Goal: Information Seeking & Learning: Learn about a topic

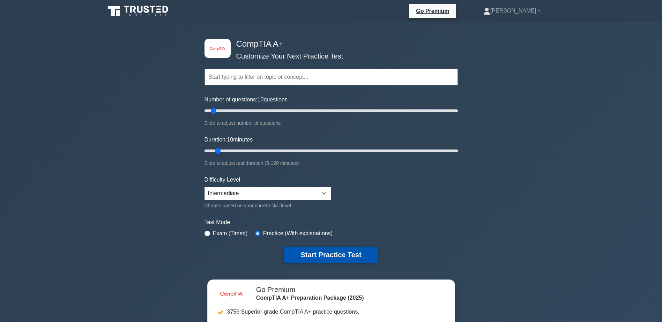
click at [306, 255] on button "Start Practice Test" at bounding box center [331, 255] width 94 height 16
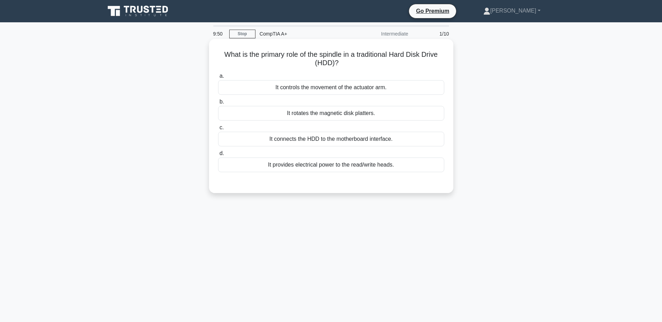
click at [340, 113] on div "It rotates the magnetic disk platters." at bounding box center [331, 113] width 226 height 15
click at [218, 104] on input "b. It rotates the magnetic disk platters." at bounding box center [218, 102] width 0 height 5
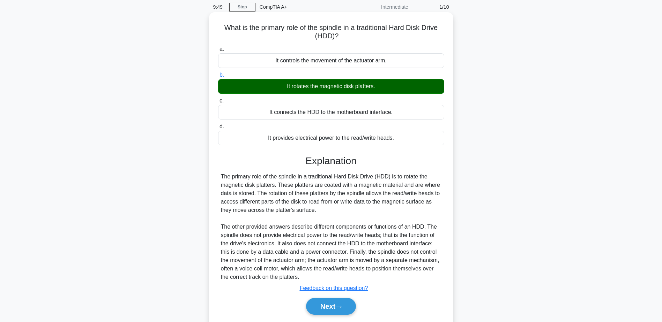
scroll to position [54, 0]
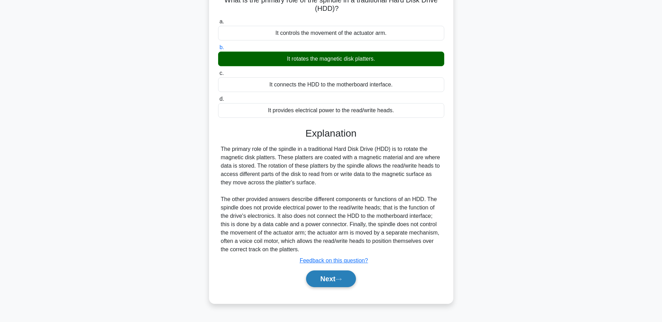
click at [323, 280] on button "Next" at bounding box center [331, 279] width 50 height 17
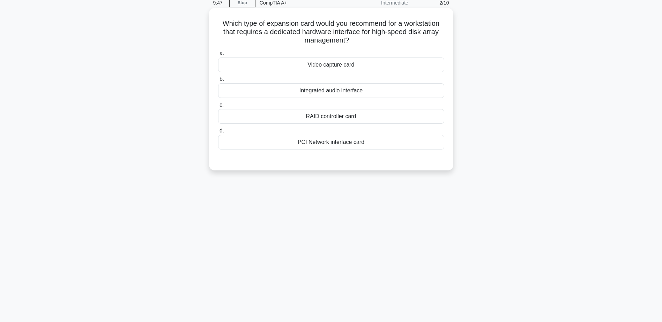
scroll to position [20, 0]
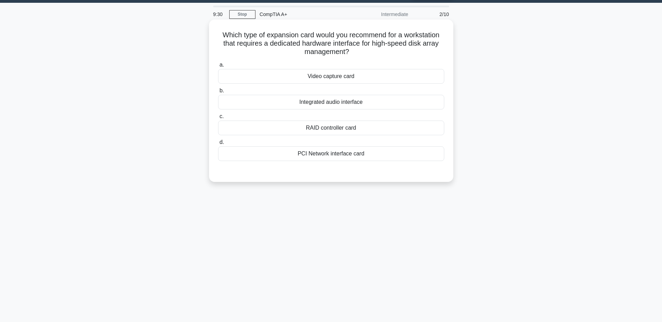
click at [327, 134] on div "RAID controller card" at bounding box center [331, 128] width 226 height 15
click at [218, 119] on input "c. RAID controller card" at bounding box center [218, 116] width 0 height 5
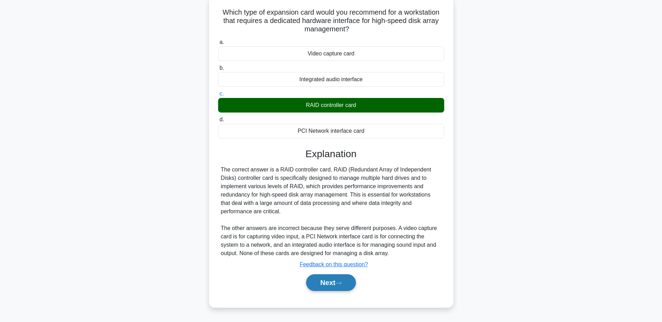
scroll to position [54, 0]
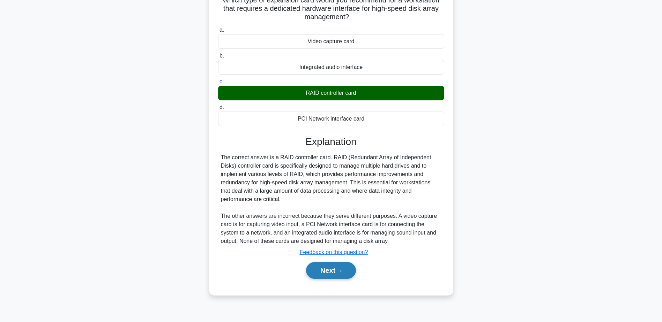
click at [337, 272] on button "Next" at bounding box center [331, 270] width 50 height 17
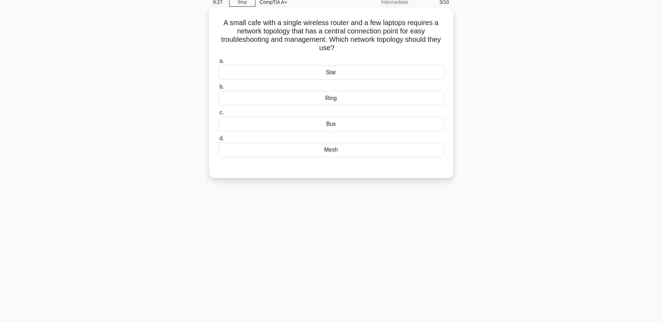
scroll to position [20, 0]
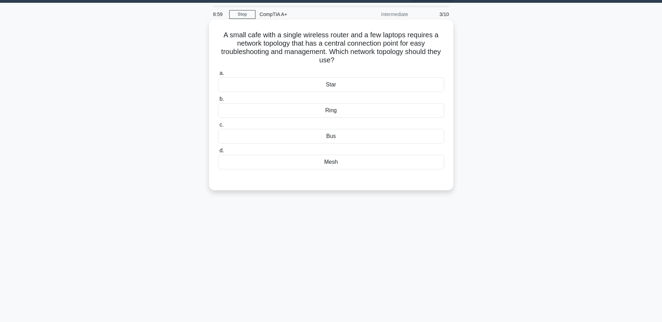
click at [337, 138] on div "Bus" at bounding box center [331, 136] width 226 height 15
click at [218, 127] on input "c. Bus" at bounding box center [218, 125] width 0 height 5
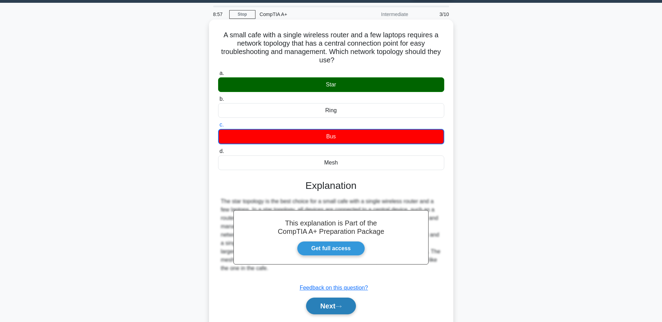
click at [325, 304] on button "Next" at bounding box center [331, 306] width 50 height 17
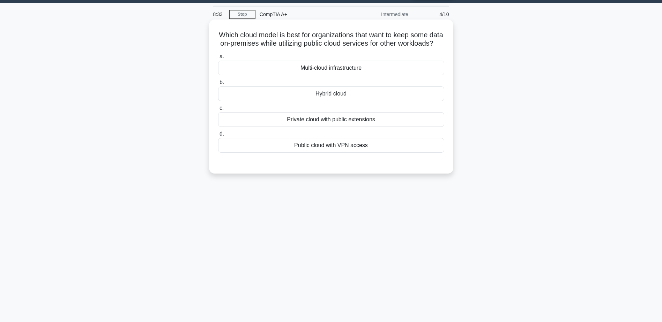
click at [325, 75] on div "Multi-cloud infrastructure" at bounding box center [331, 68] width 226 height 15
click at [218, 59] on input "a. Multi-cloud infrastructure" at bounding box center [218, 56] width 0 height 5
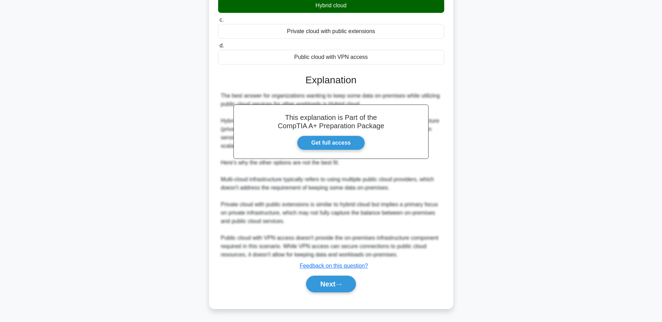
scroll to position [117, 0]
click at [329, 281] on button "Next" at bounding box center [331, 284] width 50 height 17
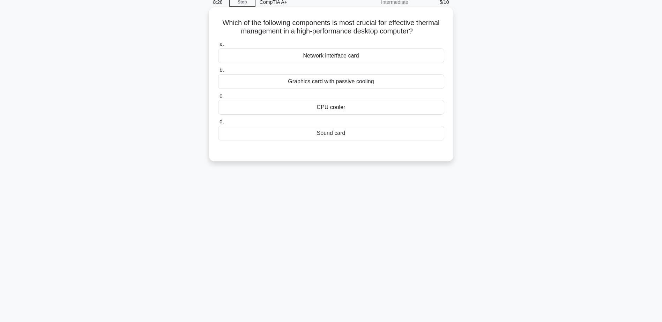
scroll to position [20, 0]
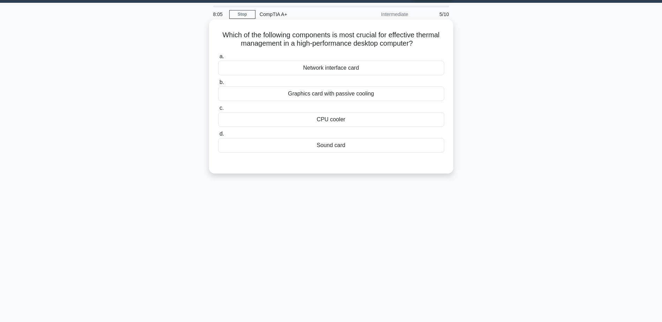
click at [330, 98] on div "Graphics card with passive cooling" at bounding box center [331, 93] width 226 height 15
click at [218, 85] on input "b. Graphics card with passive cooling" at bounding box center [218, 82] width 0 height 5
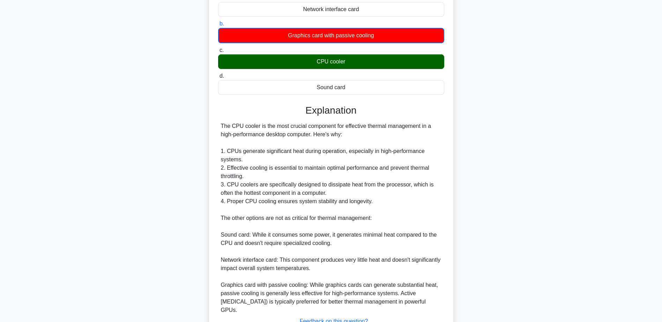
scroll to position [126, 0]
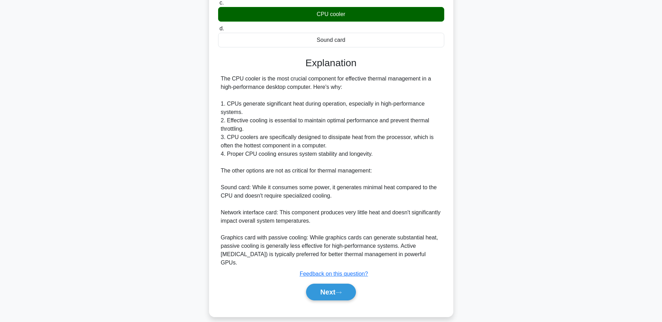
drag, startPoint x: 334, startPoint y: 284, endPoint x: 257, endPoint y: 145, distance: 159.1
click at [257, 145] on div "Explanation The CPU cooler is the most crucial component for effective thermal …" at bounding box center [331, 180] width 226 height 246
click at [327, 284] on button "Next" at bounding box center [331, 292] width 50 height 17
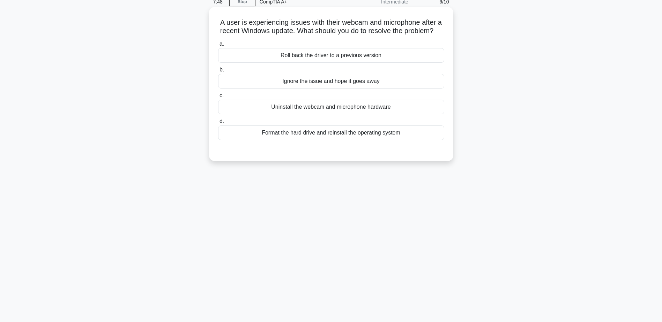
scroll to position [20, 0]
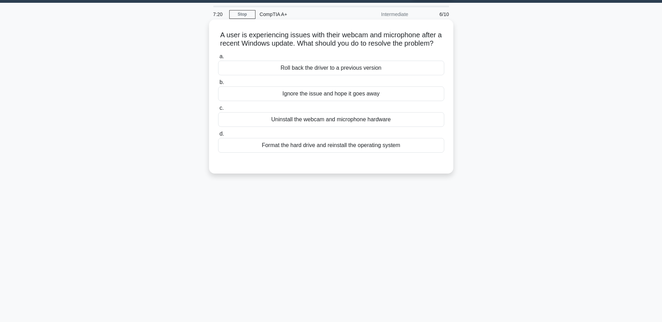
click at [308, 75] on div "Roll back the driver to a previous version" at bounding box center [331, 68] width 226 height 15
click at [218, 59] on input "a. Roll back the driver to a previous version" at bounding box center [218, 56] width 0 height 5
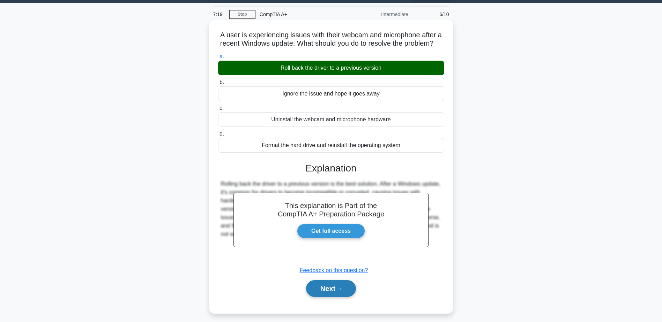
click at [333, 297] on button "Next" at bounding box center [331, 288] width 50 height 17
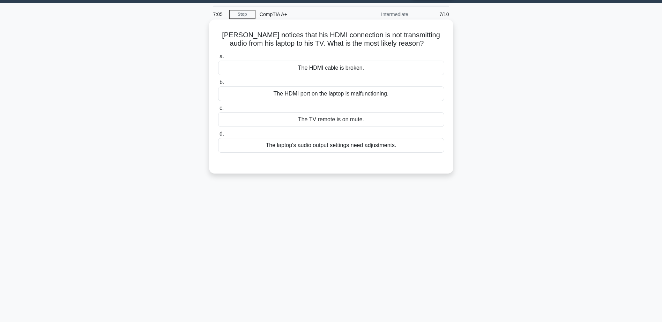
click at [330, 152] on div "The laptop's audio output settings need adjustments." at bounding box center [331, 145] width 226 height 15
click at [218, 136] on input "d. The laptop's audio output settings need adjustments." at bounding box center [218, 134] width 0 height 5
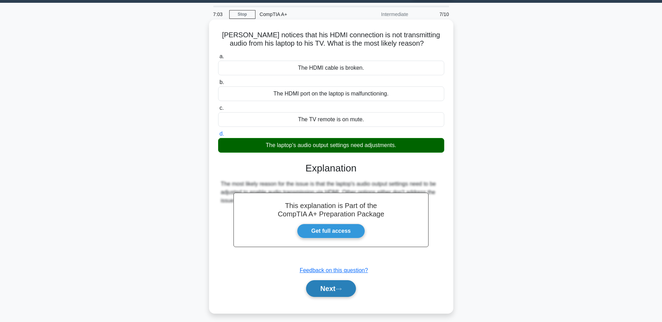
click at [329, 289] on button "Next" at bounding box center [331, 288] width 50 height 17
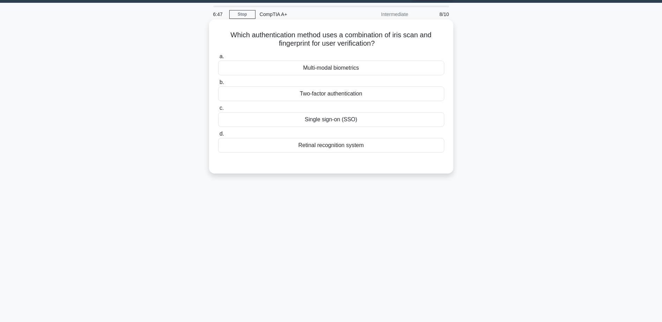
click at [324, 150] on div "Retinal recognition system" at bounding box center [331, 145] width 226 height 15
click at [218, 136] on input "d. Retinal recognition system" at bounding box center [218, 134] width 0 height 5
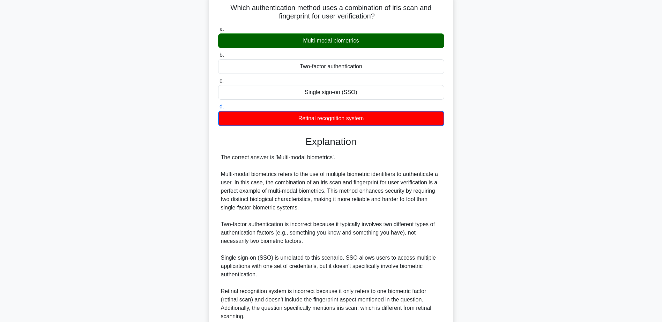
scroll to position [109, 0]
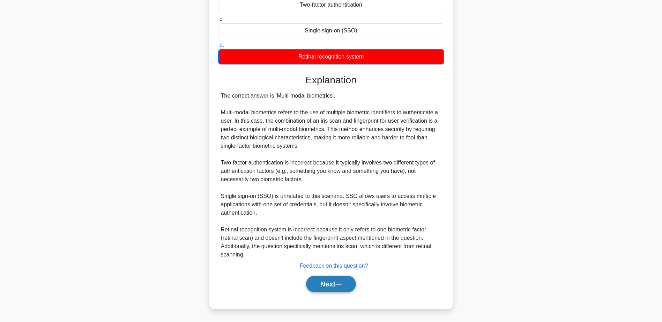
click at [333, 287] on button "Next" at bounding box center [331, 284] width 50 height 17
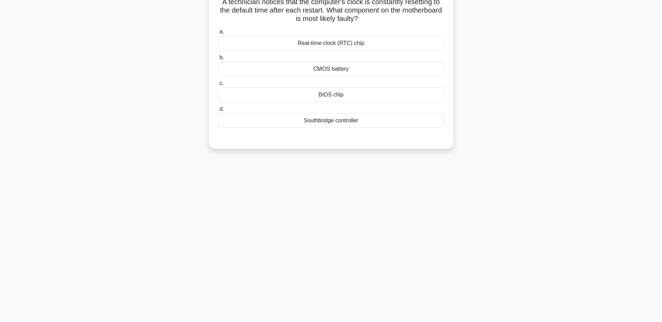
scroll to position [20, 0]
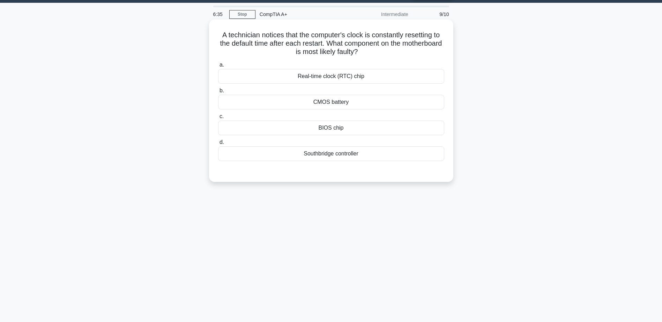
click at [333, 129] on div "BIOS chip" at bounding box center [331, 128] width 226 height 15
click at [218, 119] on input "c. BIOS chip" at bounding box center [218, 116] width 0 height 5
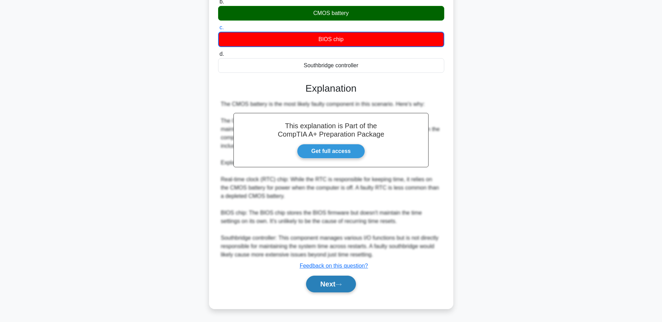
click at [336, 277] on button "Next" at bounding box center [331, 284] width 50 height 17
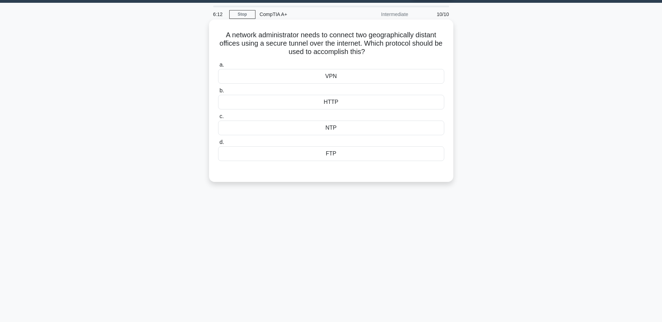
click at [349, 99] on div "HTTP" at bounding box center [331, 102] width 226 height 15
click at [218, 93] on input "b. HTTP" at bounding box center [218, 91] width 0 height 5
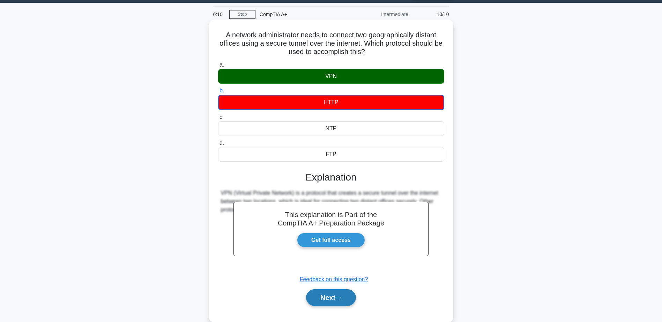
click at [341, 300] on icon at bounding box center [338, 298] width 6 height 4
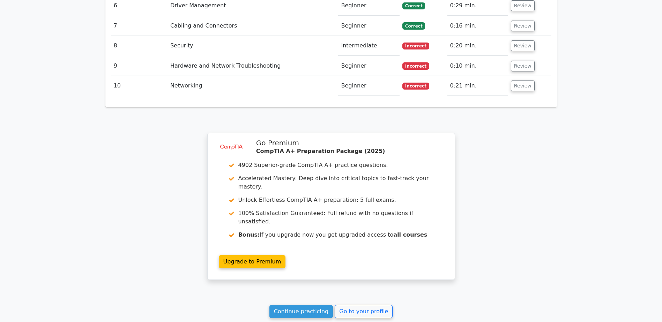
scroll to position [1056, 0]
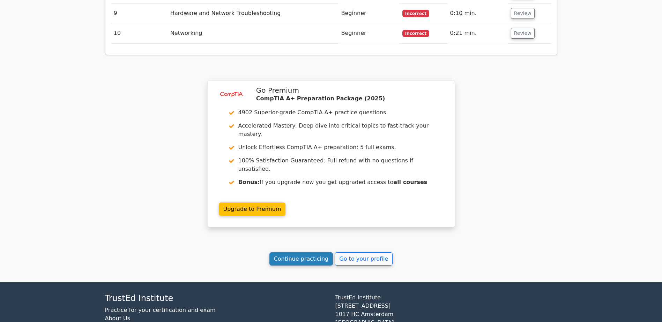
click at [307, 252] on link "Continue practicing" at bounding box center [301, 258] width 64 height 13
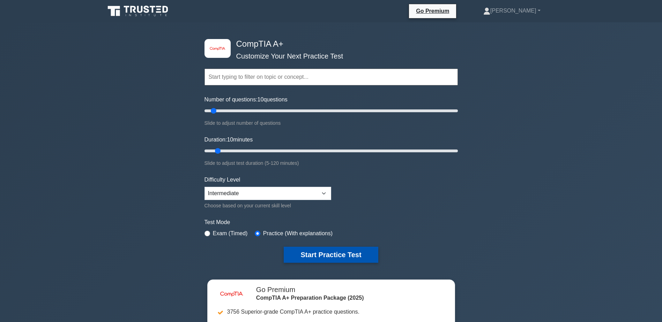
click at [341, 254] on button "Start Practice Test" at bounding box center [331, 255] width 94 height 16
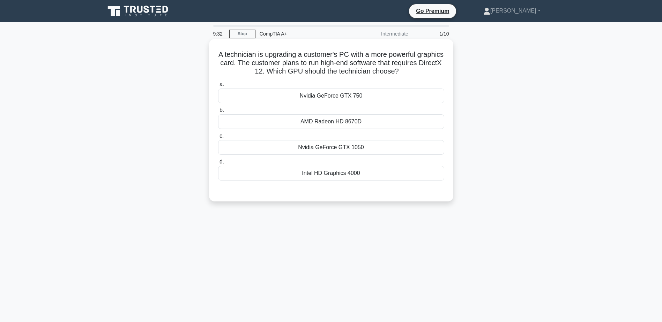
click at [329, 150] on div "Nvidia GeForce GTX 1050" at bounding box center [331, 147] width 226 height 15
click at [218, 138] on input "c. Nvidia GeForce GTX 1050" at bounding box center [218, 136] width 0 height 5
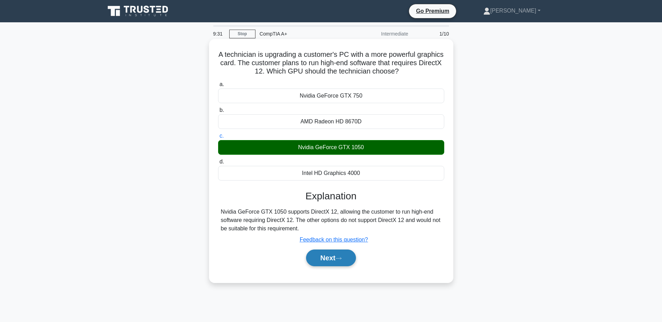
click at [332, 260] on button "Next" at bounding box center [331, 258] width 50 height 17
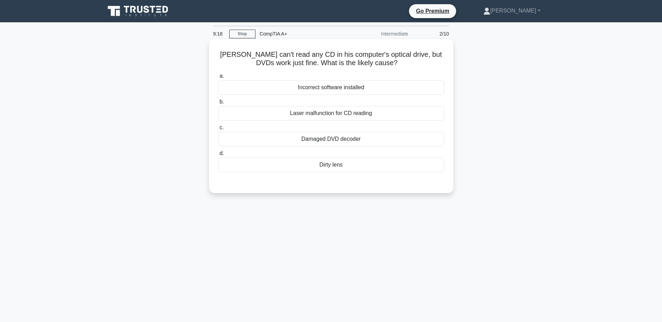
click at [324, 92] on div "Incorrect software installed" at bounding box center [331, 87] width 226 height 15
click at [218, 78] on input "a. Incorrect software installed" at bounding box center [218, 76] width 0 height 5
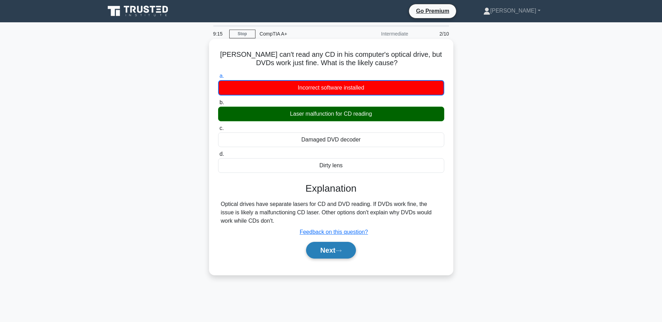
click at [334, 254] on button "Next" at bounding box center [331, 250] width 50 height 17
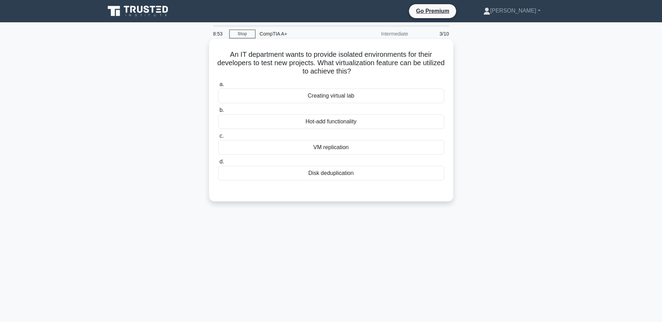
click at [327, 101] on div "Creating virtual lab" at bounding box center [331, 96] width 226 height 15
click at [218, 87] on input "a. Creating virtual lab" at bounding box center [218, 84] width 0 height 5
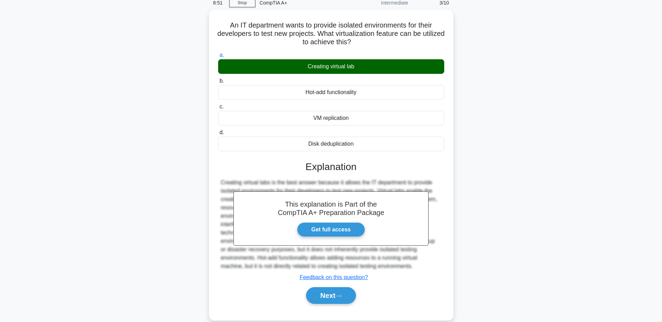
scroll to position [54, 0]
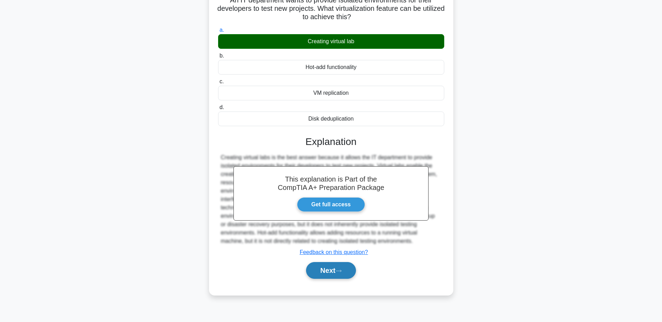
click at [336, 277] on button "Next" at bounding box center [331, 270] width 50 height 17
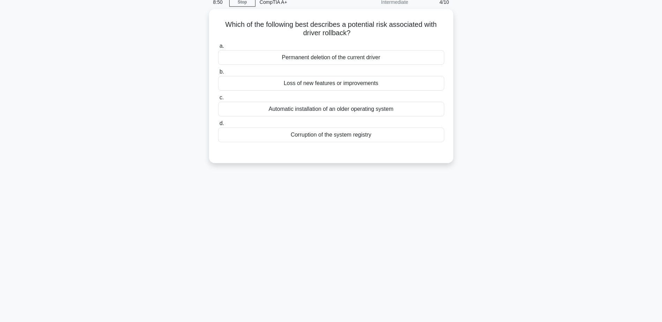
scroll to position [20, 0]
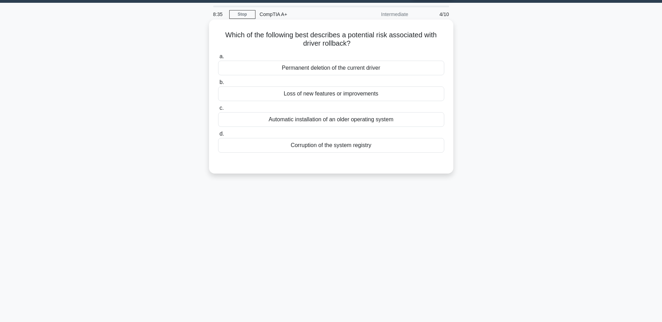
click at [337, 94] on div "Loss of new features or improvements" at bounding box center [331, 93] width 226 height 15
click at [218, 85] on input "b. Loss of new features or improvements" at bounding box center [218, 82] width 0 height 5
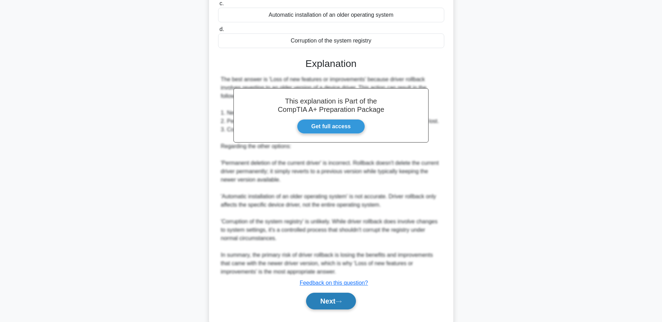
click at [334, 303] on button "Next" at bounding box center [331, 301] width 50 height 17
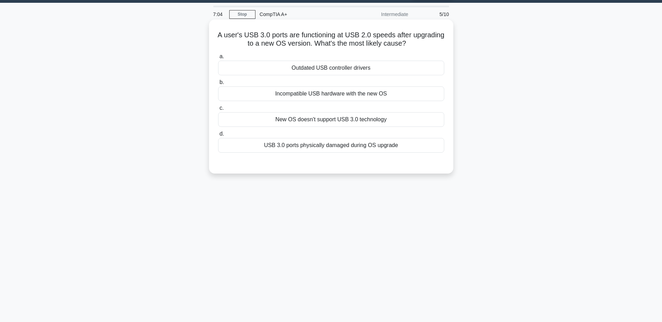
click at [323, 71] on div "Outdated USB controller drivers" at bounding box center [331, 68] width 226 height 15
click at [218, 59] on input "a. Outdated USB controller drivers" at bounding box center [218, 56] width 0 height 5
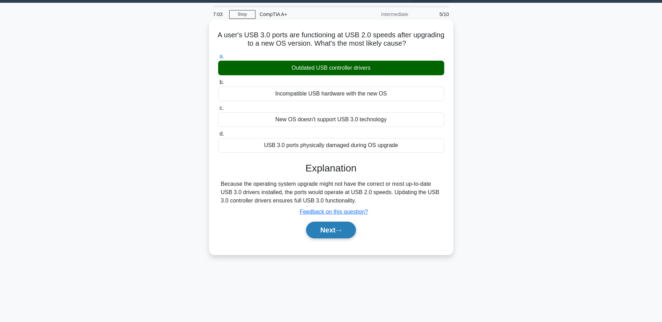
click at [337, 233] on button "Next" at bounding box center [331, 230] width 50 height 17
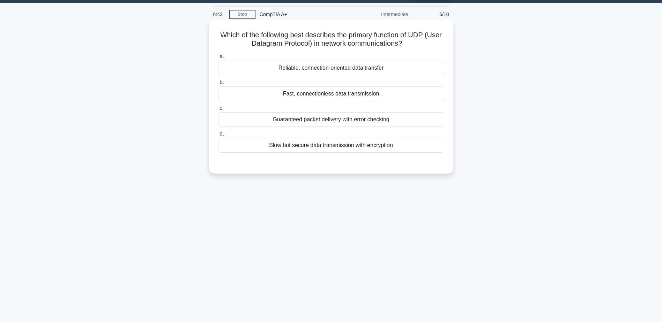
click at [315, 71] on div "Reliable, connection-oriented data transfer" at bounding box center [331, 68] width 226 height 15
click at [218, 59] on input "a. Reliable, connection-oriented data transfer" at bounding box center [218, 56] width 0 height 5
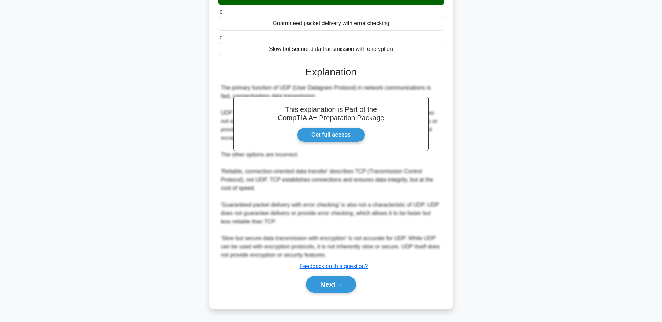
scroll to position [117, 0]
click at [326, 283] on button "Next" at bounding box center [331, 284] width 50 height 17
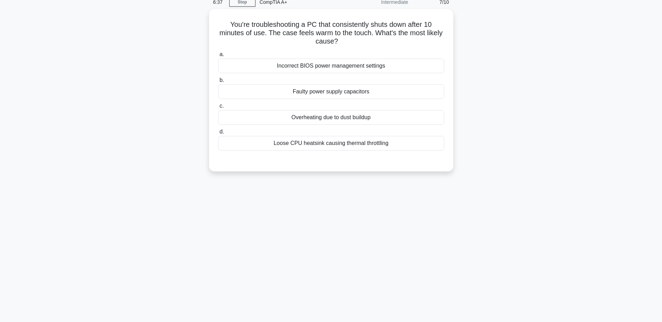
scroll to position [20, 0]
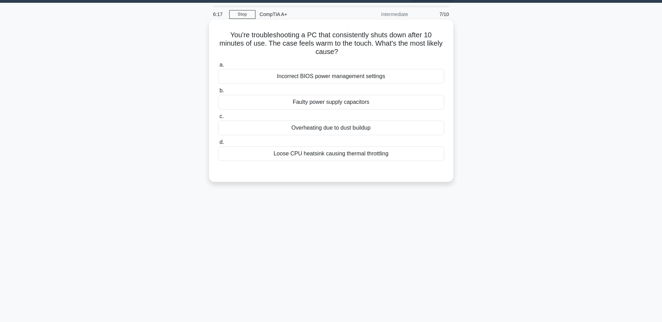
click at [329, 133] on div "Overheating due to dust buildup" at bounding box center [331, 128] width 226 height 15
click at [218, 119] on input "c. Overheating due to dust buildup" at bounding box center [218, 116] width 0 height 5
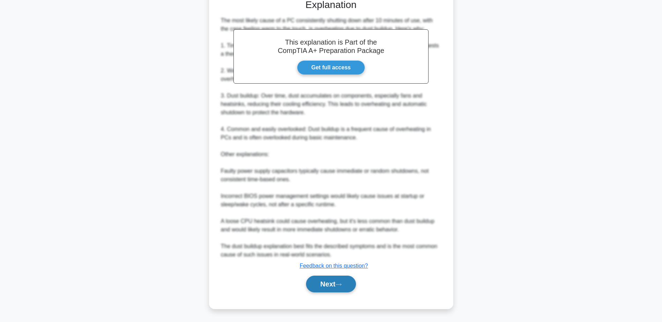
click at [329, 284] on button "Next" at bounding box center [331, 284] width 50 height 17
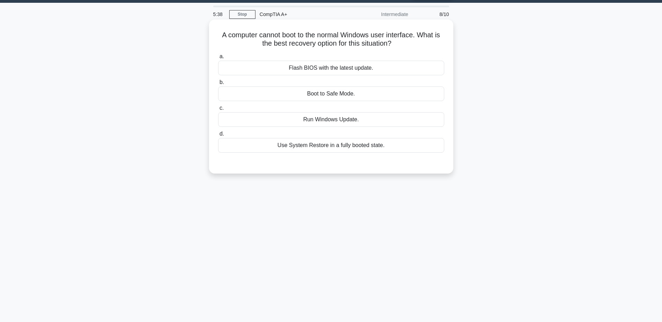
click at [334, 91] on div "Boot to Safe Mode." at bounding box center [331, 93] width 226 height 15
click at [218, 85] on input "b. Boot to Safe Mode." at bounding box center [218, 82] width 0 height 5
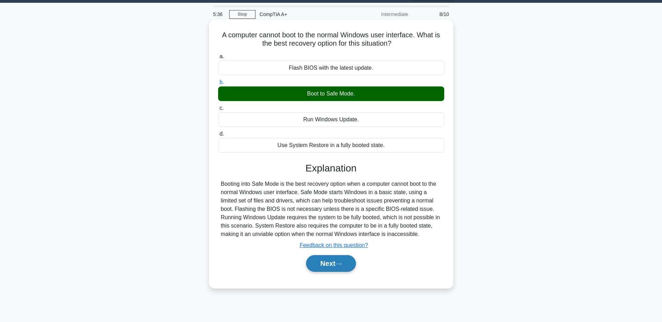
click at [338, 263] on icon at bounding box center [338, 264] width 6 height 4
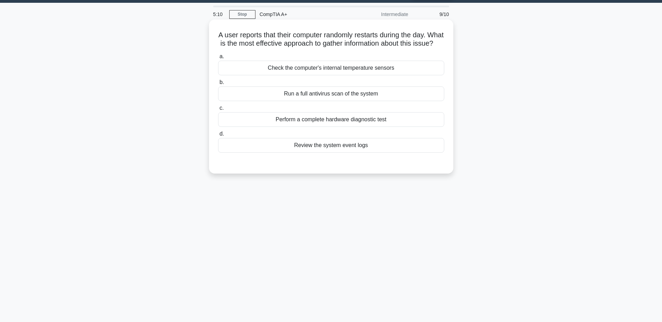
click at [332, 153] on div "Review the system event logs" at bounding box center [331, 145] width 226 height 15
click at [218, 136] on input "d. Review the system event logs" at bounding box center [218, 134] width 0 height 5
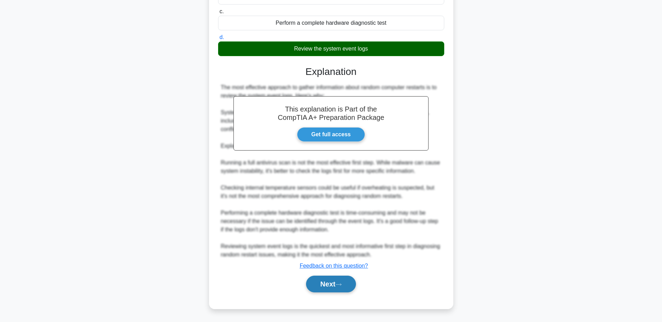
click at [325, 282] on button "Next" at bounding box center [331, 284] width 50 height 17
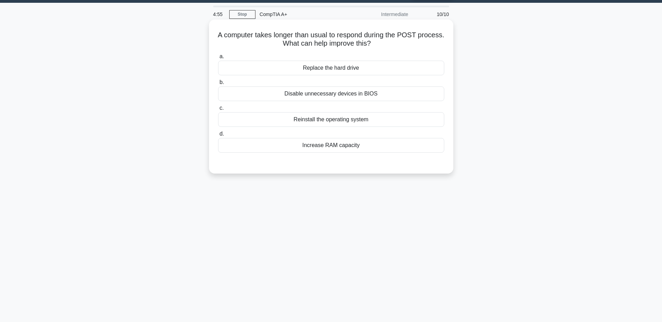
click at [343, 99] on div "Disable unnecessary devices in BIOS" at bounding box center [331, 93] width 226 height 15
click at [218, 85] on input "b. Disable unnecessary devices in BIOS" at bounding box center [218, 82] width 0 height 5
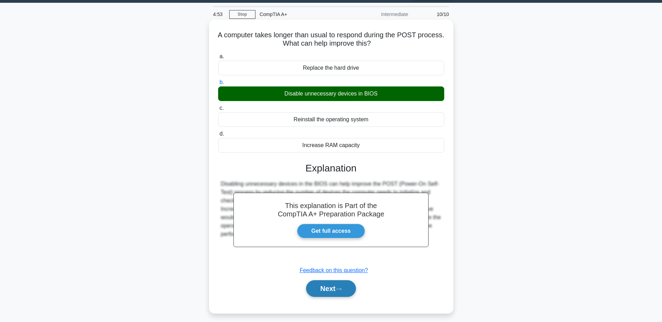
click at [327, 286] on button "Next" at bounding box center [331, 288] width 50 height 17
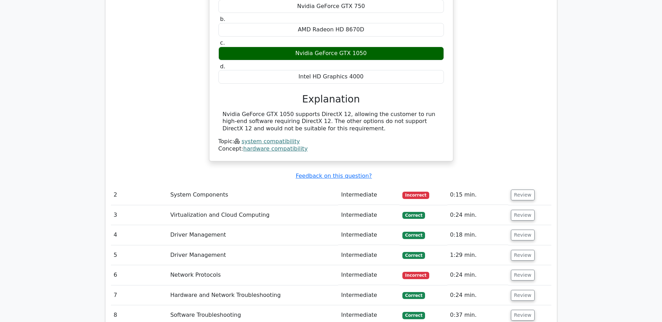
scroll to position [732, 0]
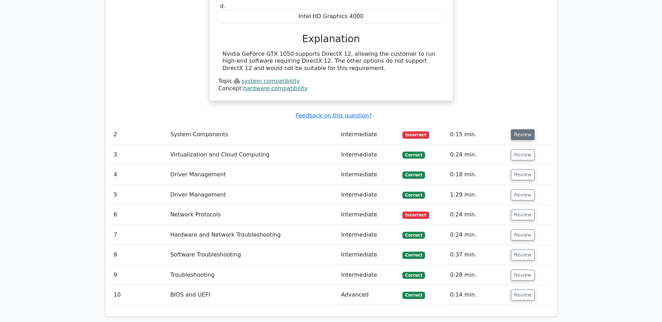
click at [515, 129] on button "Review" at bounding box center [523, 134] width 24 height 11
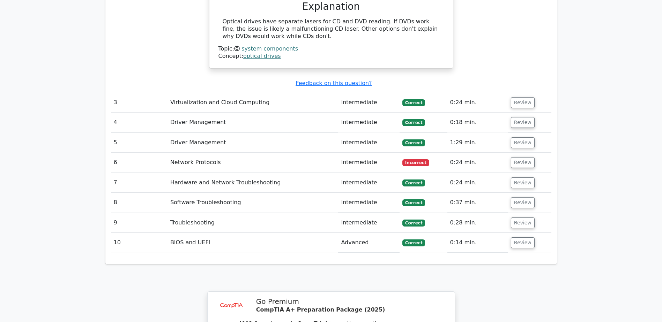
scroll to position [1011, 0]
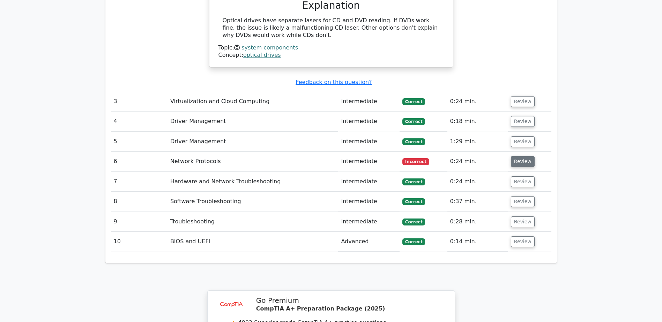
click at [514, 156] on button "Review" at bounding box center [523, 161] width 24 height 11
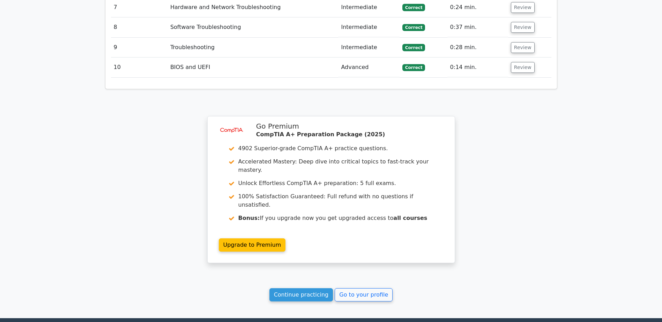
scroll to position [1569, 0]
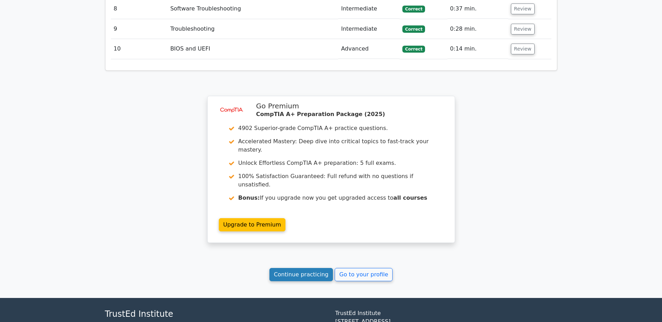
click at [296, 268] on link "Continue practicing" at bounding box center [301, 274] width 64 height 13
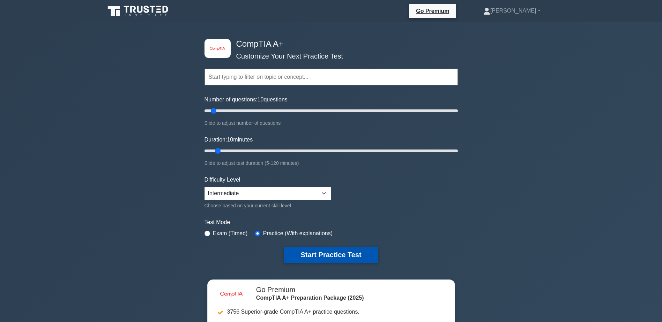
click at [323, 251] on button "Start Practice Test" at bounding box center [331, 255] width 94 height 16
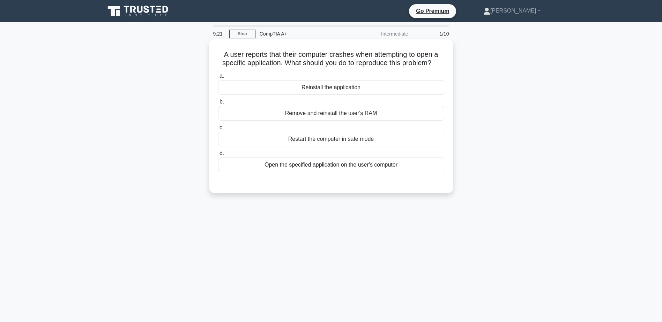
click at [330, 88] on div "Reinstall the application" at bounding box center [331, 87] width 226 height 15
click at [218, 78] on input "a. Reinstall the application" at bounding box center [218, 76] width 0 height 5
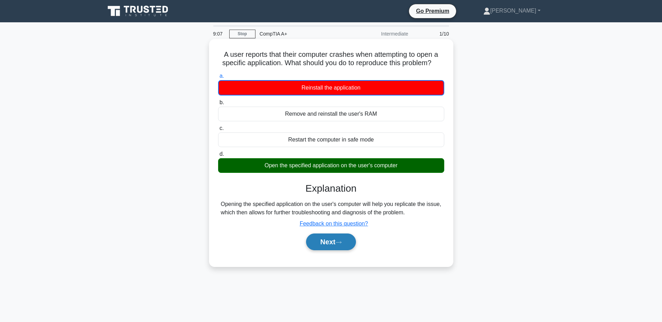
click at [331, 243] on button "Next" at bounding box center [331, 242] width 50 height 17
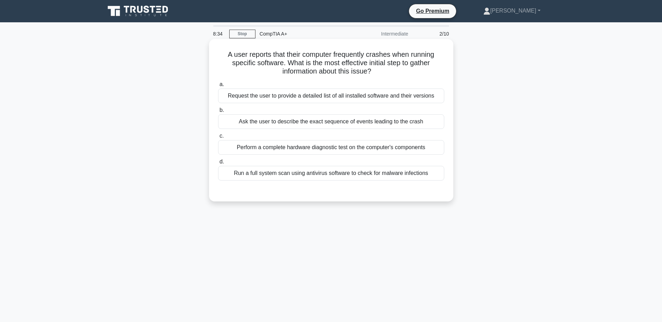
click at [312, 175] on div "Run a full system scan using antivirus software to check for malware infections" at bounding box center [331, 173] width 226 height 15
click at [218, 164] on input "d. Run a full system scan using antivirus software to check for malware infecti…" at bounding box center [218, 162] width 0 height 5
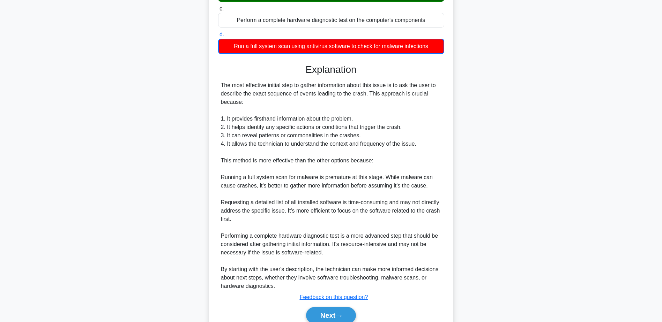
scroll to position [139, 0]
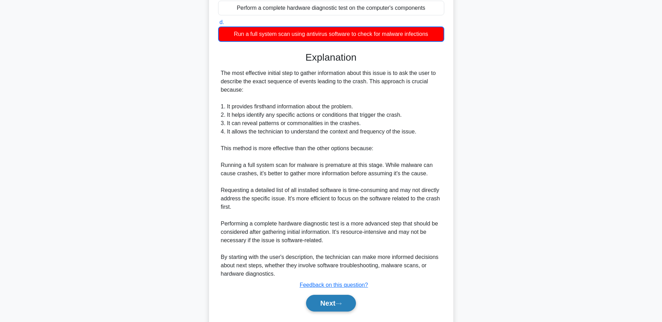
click at [332, 303] on button "Next" at bounding box center [331, 303] width 50 height 17
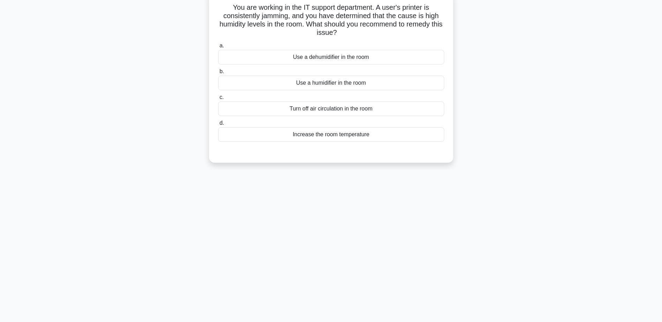
scroll to position [20, 0]
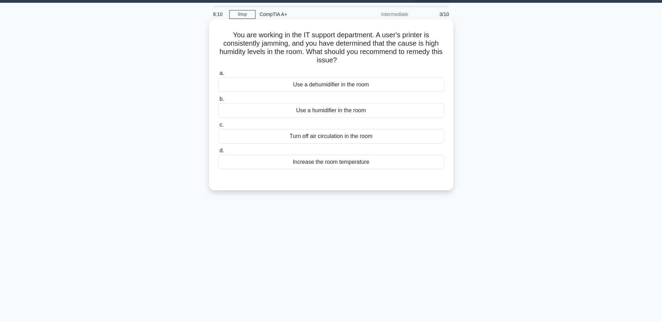
drag, startPoint x: 348, startPoint y: 42, endPoint x: 308, endPoint y: 62, distance: 44.8
click at [308, 62] on h5 "You are working in the IT support department. A user's printer is consistently …" at bounding box center [330, 48] width 227 height 34
click at [329, 87] on div "Use a dehumidifier in the room" at bounding box center [331, 84] width 226 height 15
click at [218, 76] on input "a. Use a dehumidifier in the room" at bounding box center [218, 73] width 0 height 5
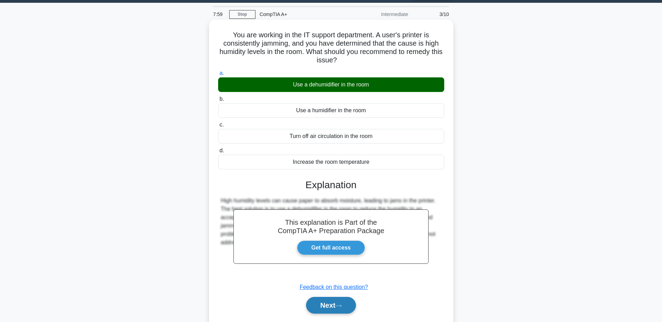
click at [325, 304] on button "Next" at bounding box center [331, 305] width 50 height 17
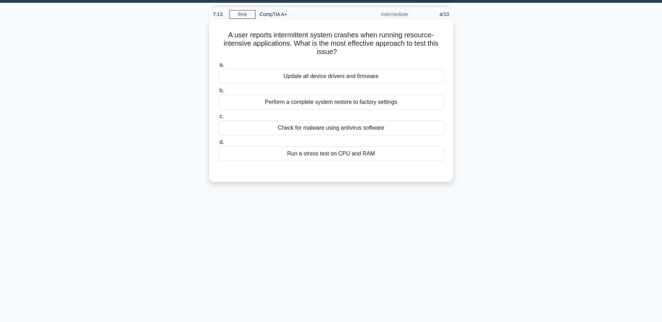
click at [340, 160] on div "Run a stress test on CPU and RAM" at bounding box center [331, 153] width 226 height 15
click at [218, 145] on input "d. Run a stress test on CPU and RAM" at bounding box center [218, 142] width 0 height 5
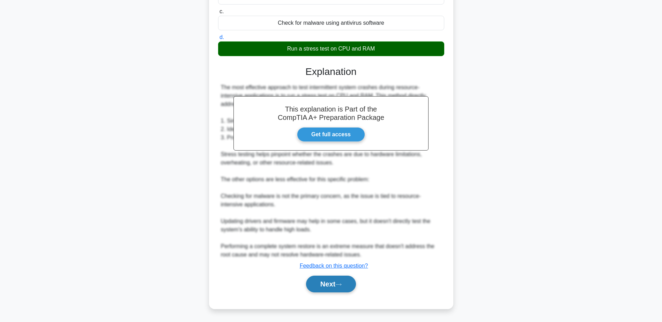
click at [333, 286] on button "Next" at bounding box center [331, 284] width 50 height 17
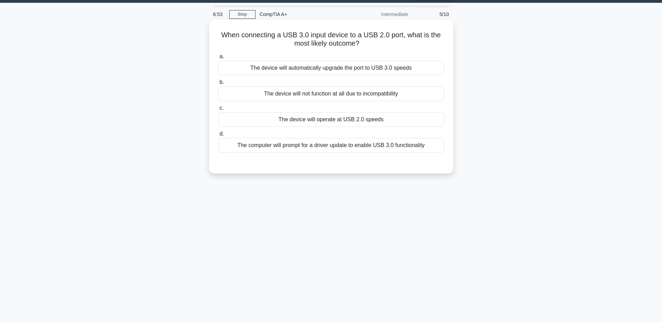
click at [364, 120] on div "The device will operate at USB 2.0 speeds" at bounding box center [331, 119] width 226 height 15
click at [218, 111] on input "c. The device will operate at USB 2.0 speeds" at bounding box center [218, 108] width 0 height 5
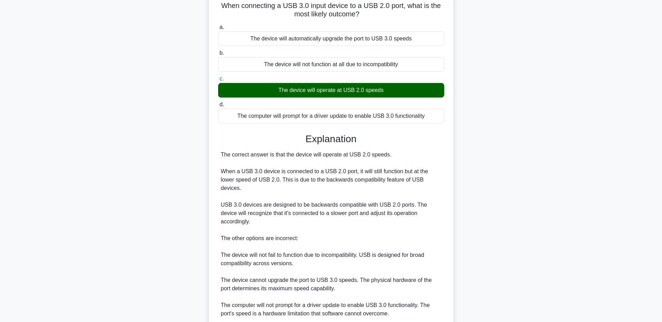
scroll to position [91, 0]
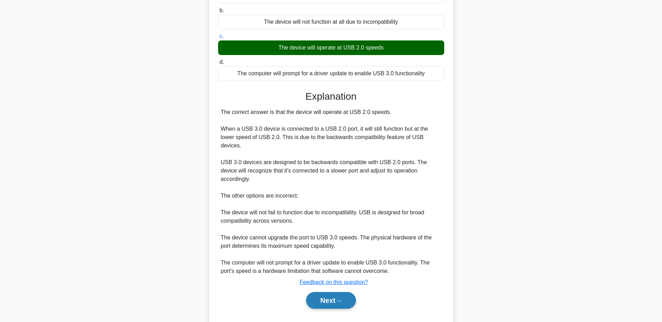
click at [329, 292] on button "Next" at bounding box center [331, 300] width 50 height 17
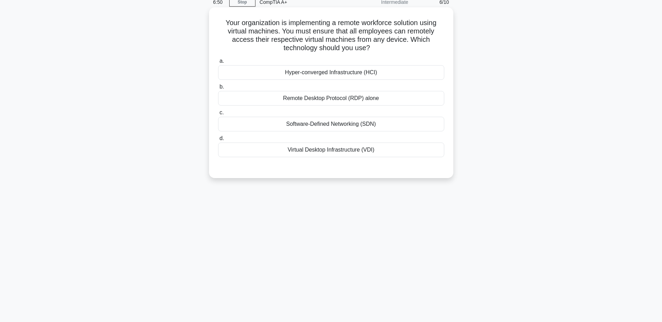
scroll to position [20, 0]
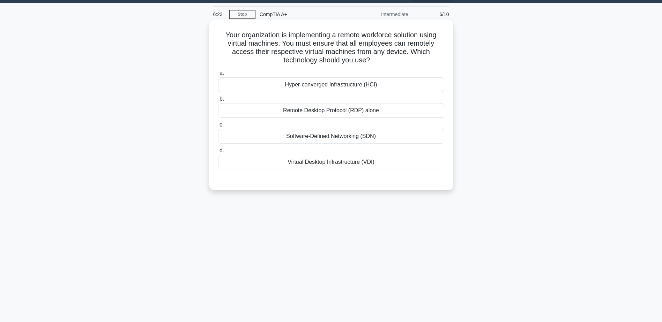
click at [332, 166] on div "Virtual Desktop Infrastructure (VDI)" at bounding box center [331, 162] width 226 height 15
click at [218, 153] on input "d. Virtual Desktop Infrastructure (VDI)" at bounding box center [218, 151] width 0 height 5
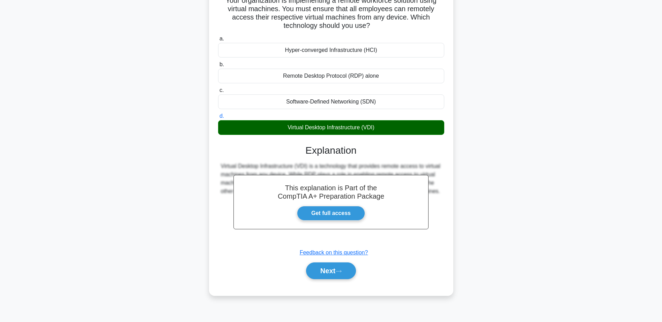
scroll to position [54, 0]
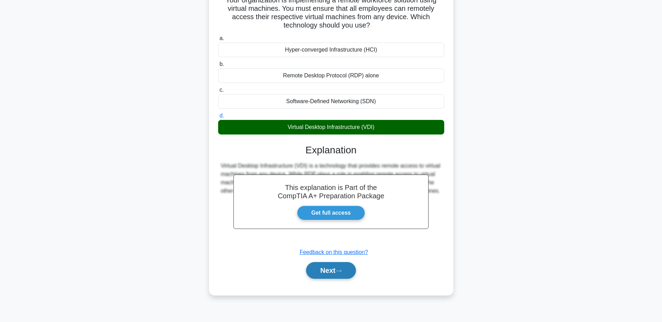
click at [334, 273] on button "Next" at bounding box center [331, 270] width 50 height 17
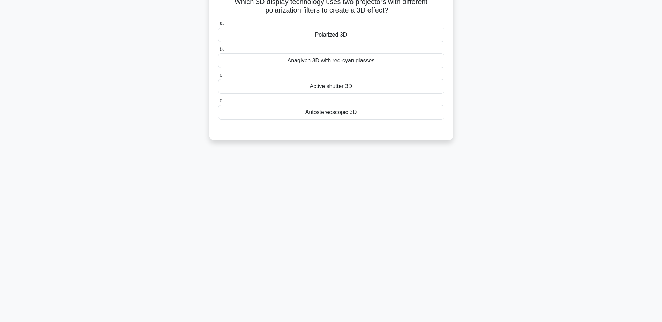
scroll to position [20, 0]
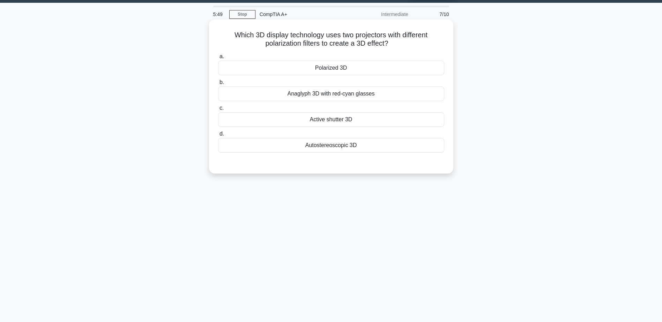
click at [322, 96] on div "Anaglyph 3D with red-cyan glasses" at bounding box center [331, 93] width 226 height 15
click at [218, 85] on input "b. Anaglyph 3D with red-cyan glasses" at bounding box center [218, 82] width 0 height 5
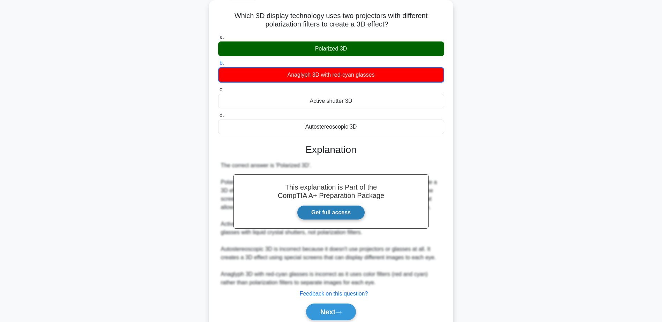
scroll to position [67, 0]
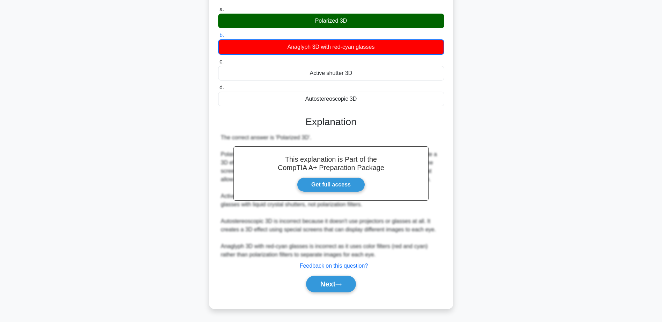
click at [339, 293] on div "Next" at bounding box center [331, 284] width 226 height 22
click at [341, 284] on icon at bounding box center [338, 285] width 6 height 4
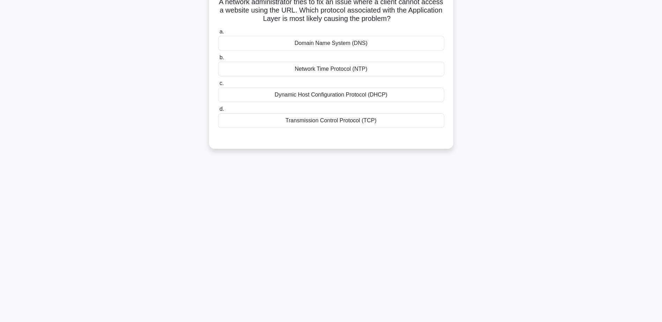
scroll to position [20, 0]
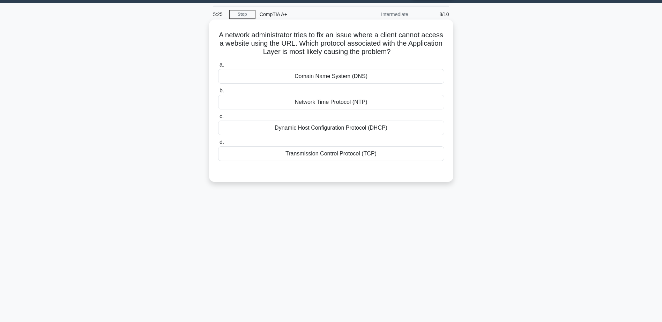
click at [340, 78] on div "Domain Name System (DNS)" at bounding box center [331, 76] width 226 height 15
click at [218, 67] on input "a. Domain Name System (DNS)" at bounding box center [218, 65] width 0 height 5
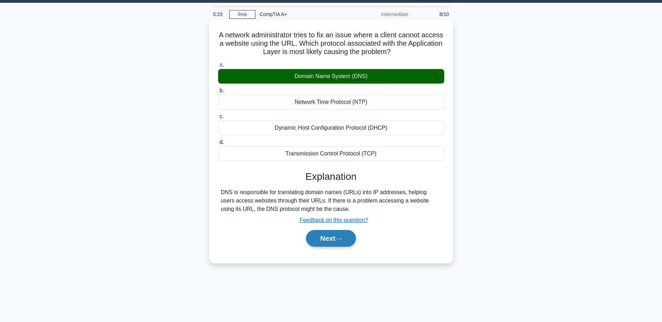
click at [327, 235] on button "Next" at bounding box center [331, 238] width 50 height 17
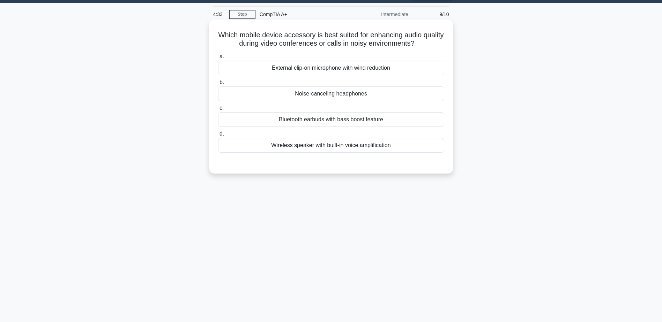
click at [333, 150] on div "Wireless speaker with built-in voice amplification" at bounding box center [331, 145] width 226 height 15
click at [218, 136] on input "d. Wireless speaker with built-in voice amplification" at bounding box center [218, 134] width 0 height 5
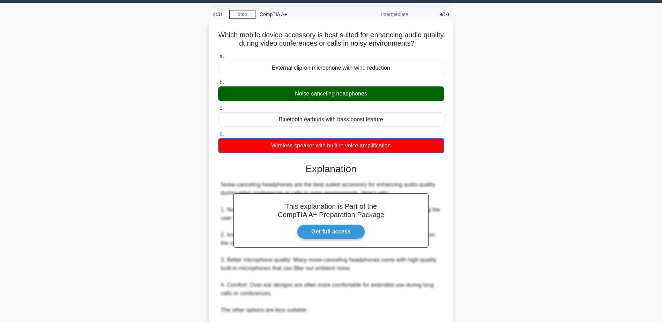
scroll to position [151, 0]
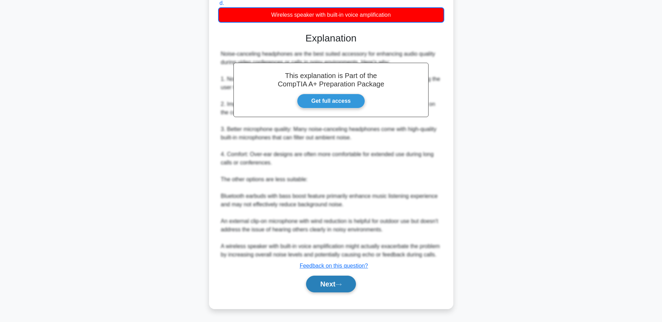
click at [326, 280] on button "Next" at bounding box center [331, 284] width 50 height 17
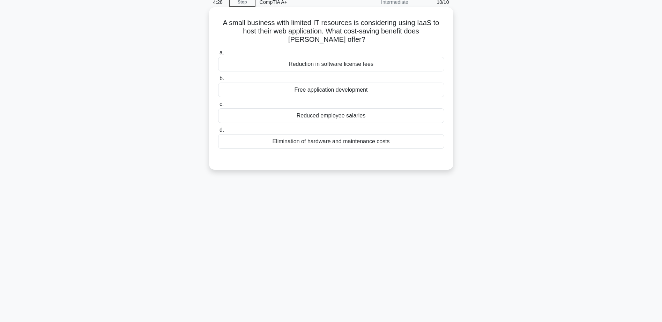
scroll to position [20, 0]
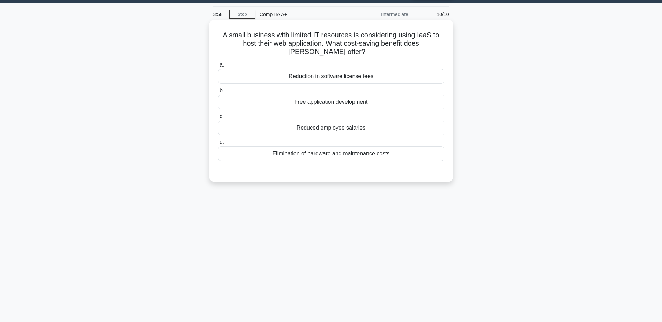
click at [355, 77] on div "Reduction in software license fees" at bounding box center [331, 76] width 226 height 15
click at [218, 67] on input "a. Reduction in software license fees" at bounding box center [218, 65] width 0 height 5
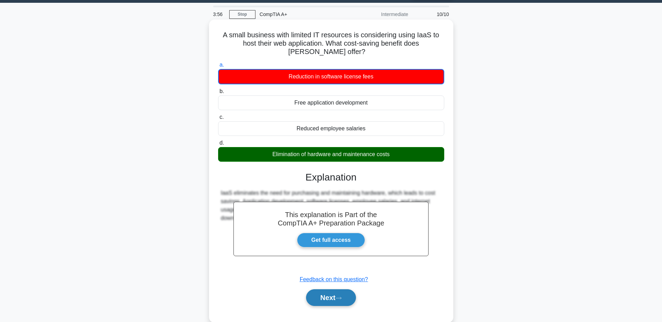
click at [327, 303] on button "Next" at bounding box center [331, 297] width 50 height 17
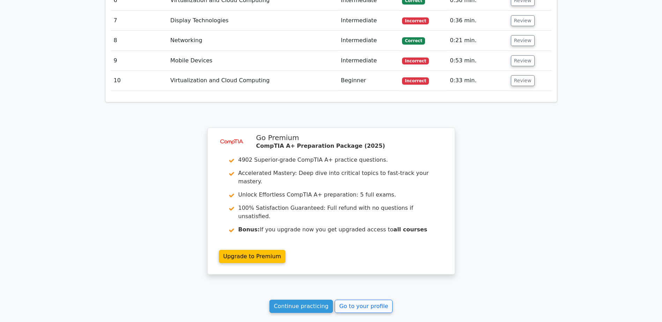
scroll to position [976, 0]
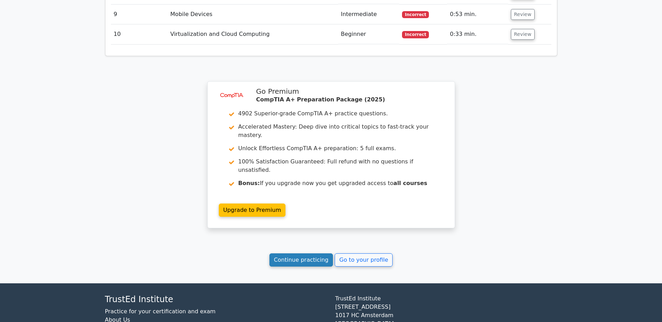
click at [297, 254] on link "Continue practicing" at bounding box center [301, 260] width 64 height 13
